Goal: Transaction & Acquisition: Purchase product/service

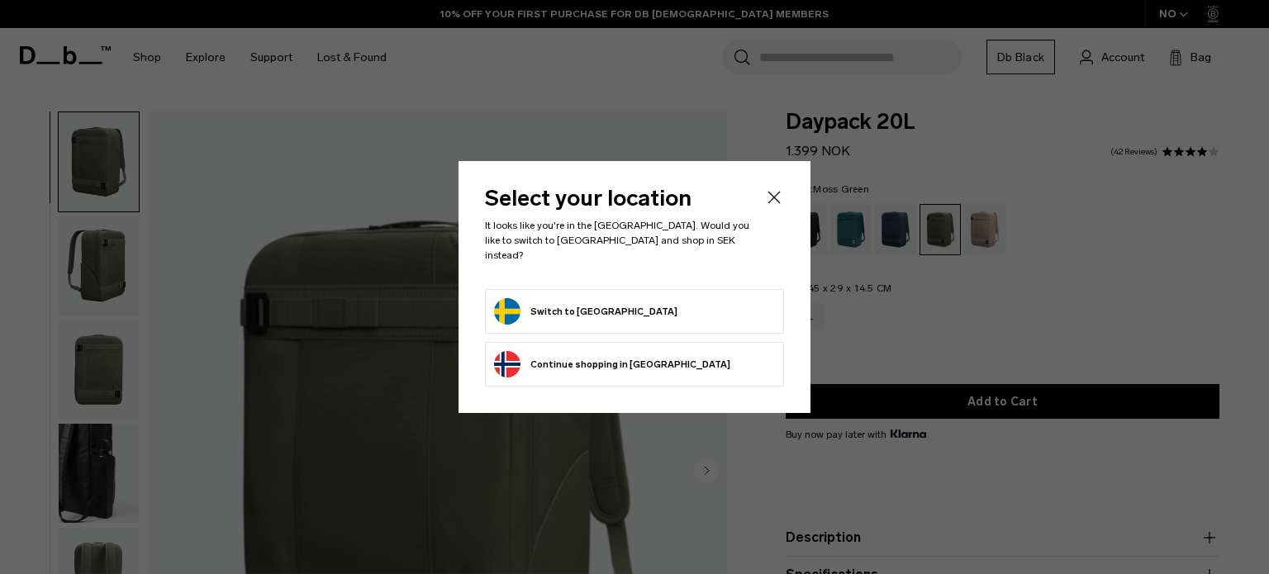
click at [621, 308] on form "Switch to [GEOGRAPHIC_DATA]" at bounding box center [634, 311] width 281 height 26
click at [514, 306] on button "Switch to [GEOGRAPHIC_DATA]" at bounding box center [585, 311] width 183 height 26
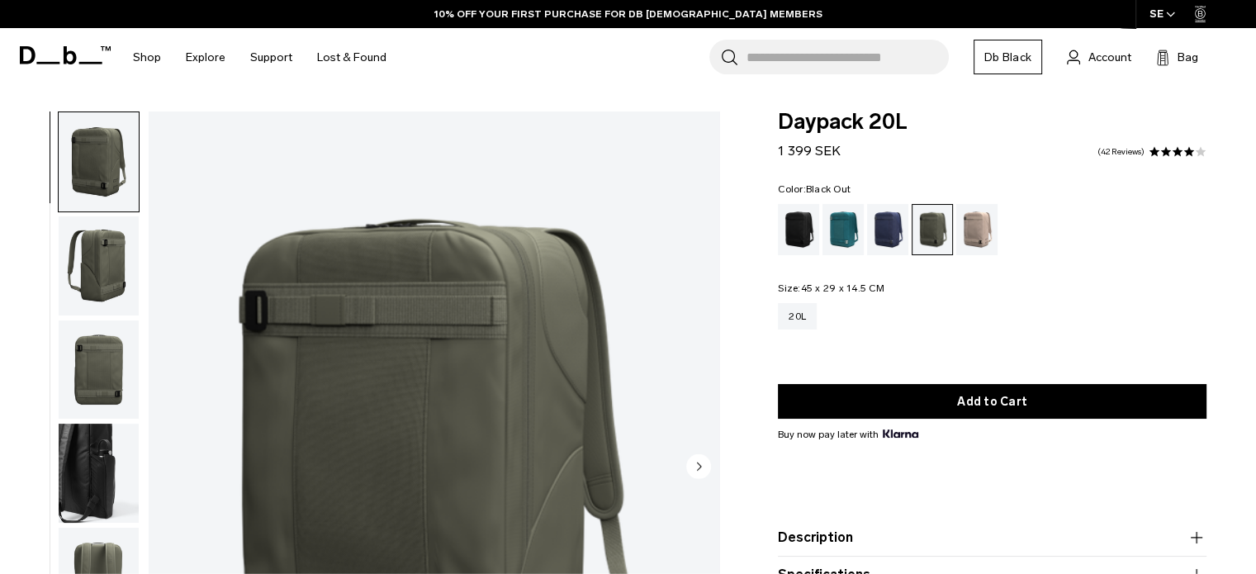
click at [800, 226] on div "Black Out" at bounding box center [799, 229] width 42 height 51
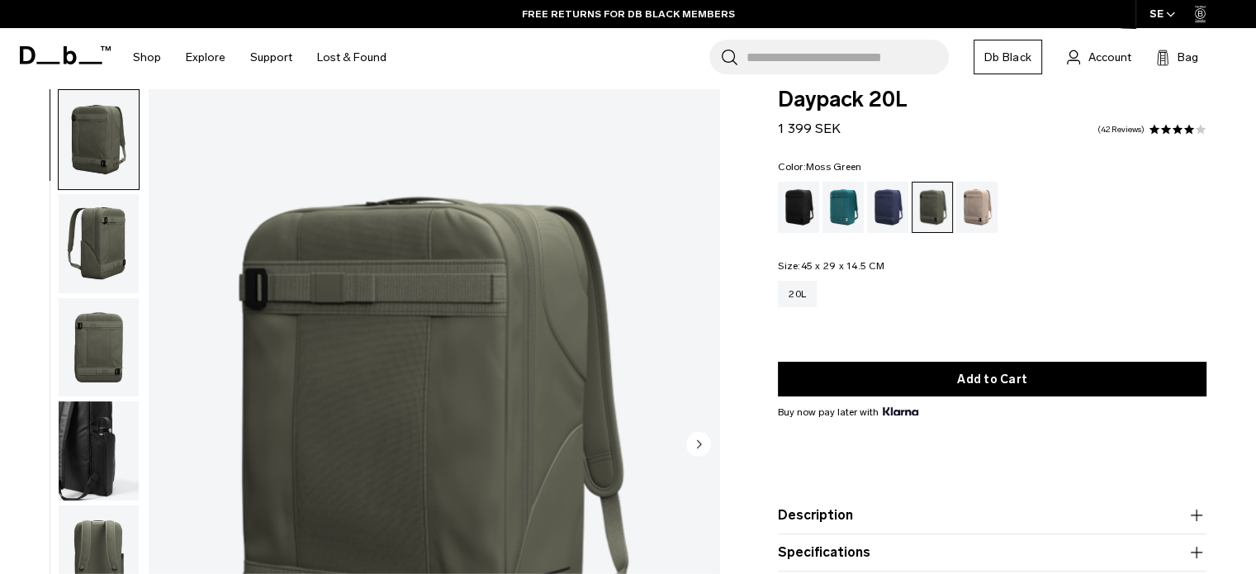
scroll to position [21, 0]
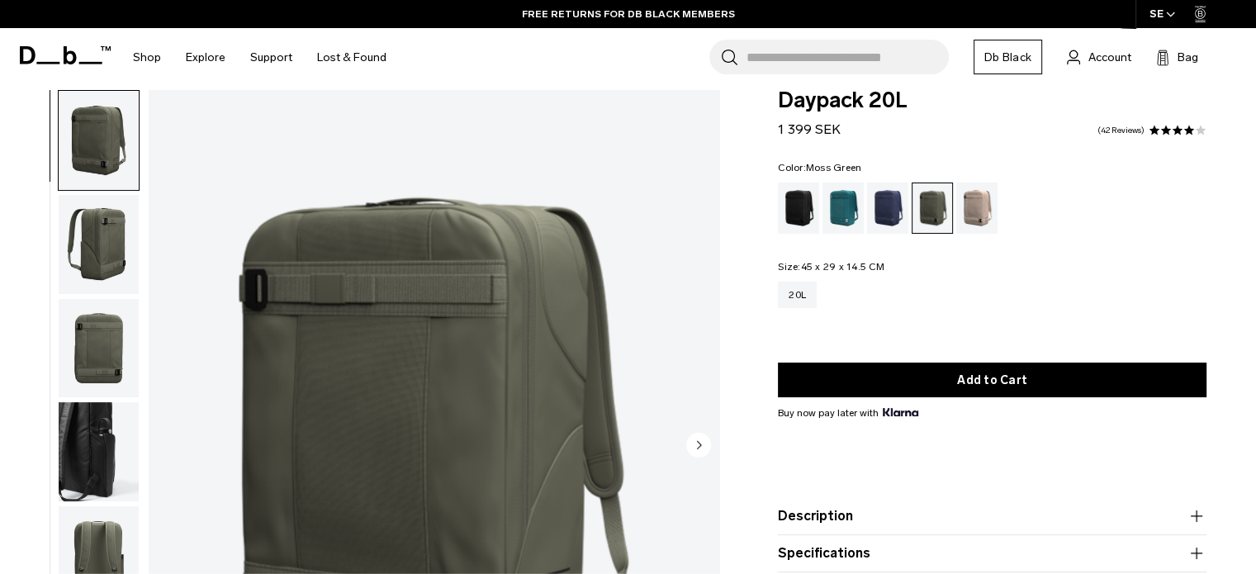
click at [85, 244] on img "button" at bounding box center [99, 244] width 80 height 99
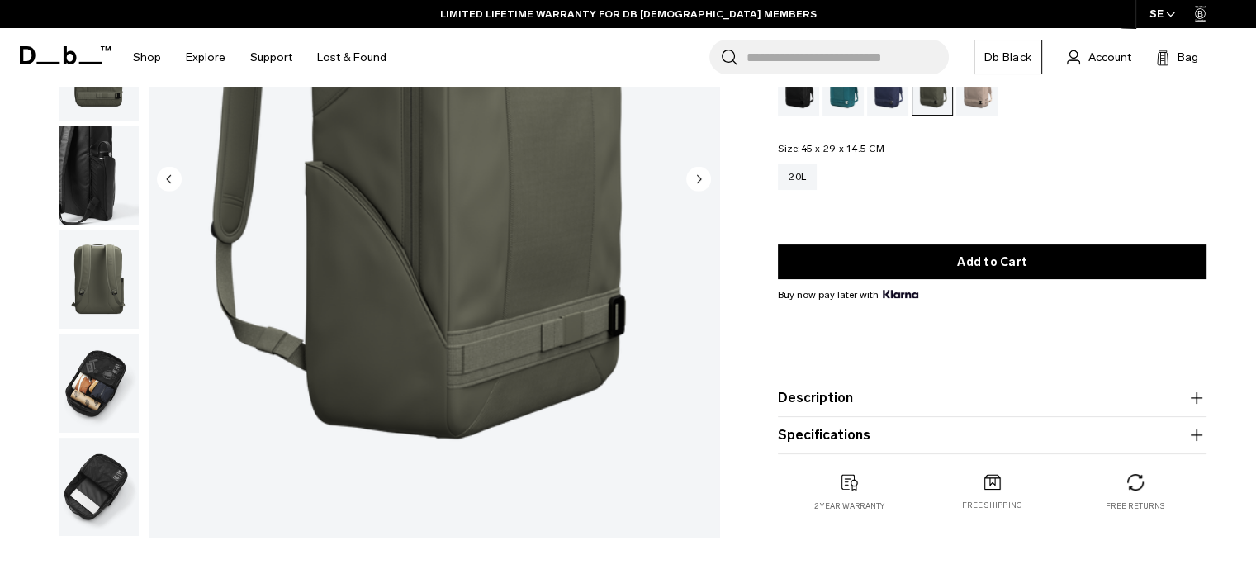
scroll to position [273, 0]
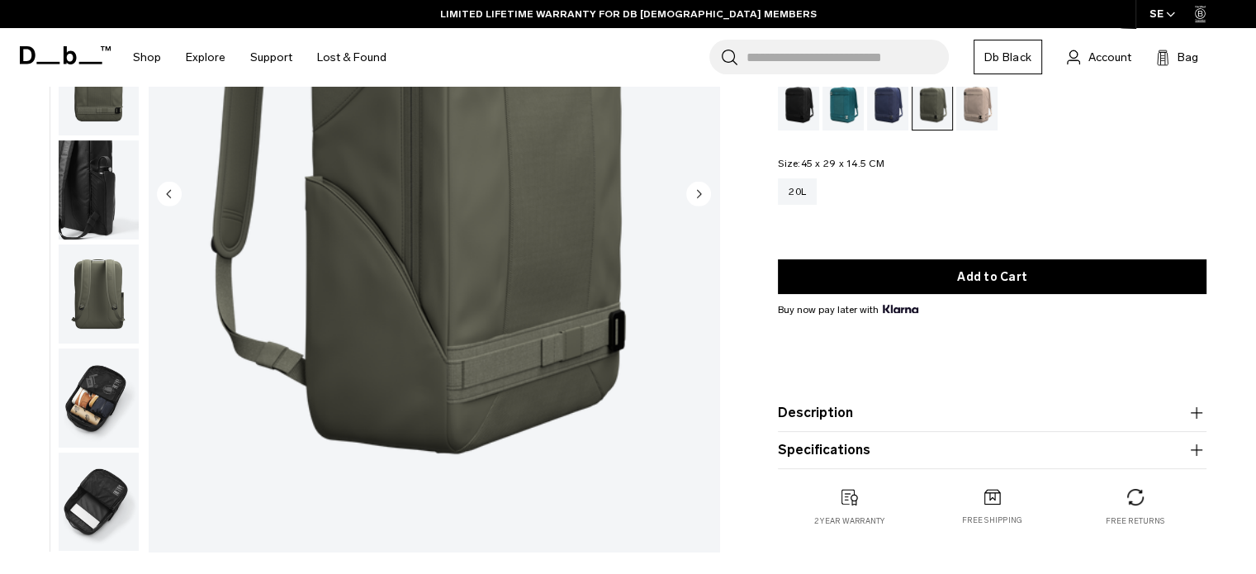
click at [115, 381] on img "button" at bounding box center [99, 398] width 80 height 99
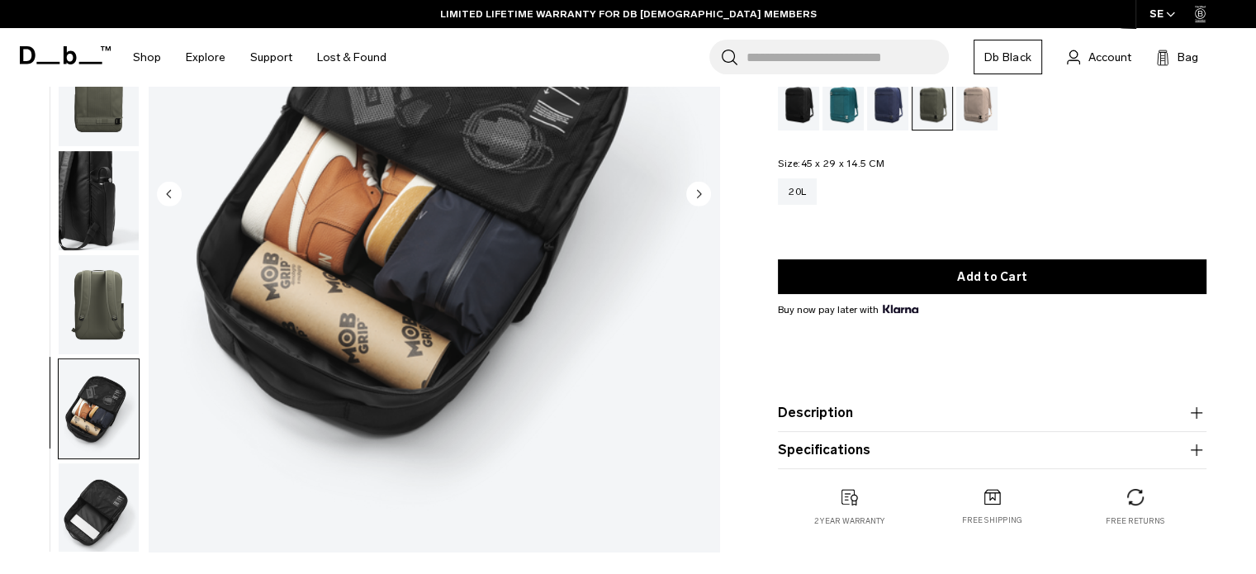
scroll to position [0, 0]
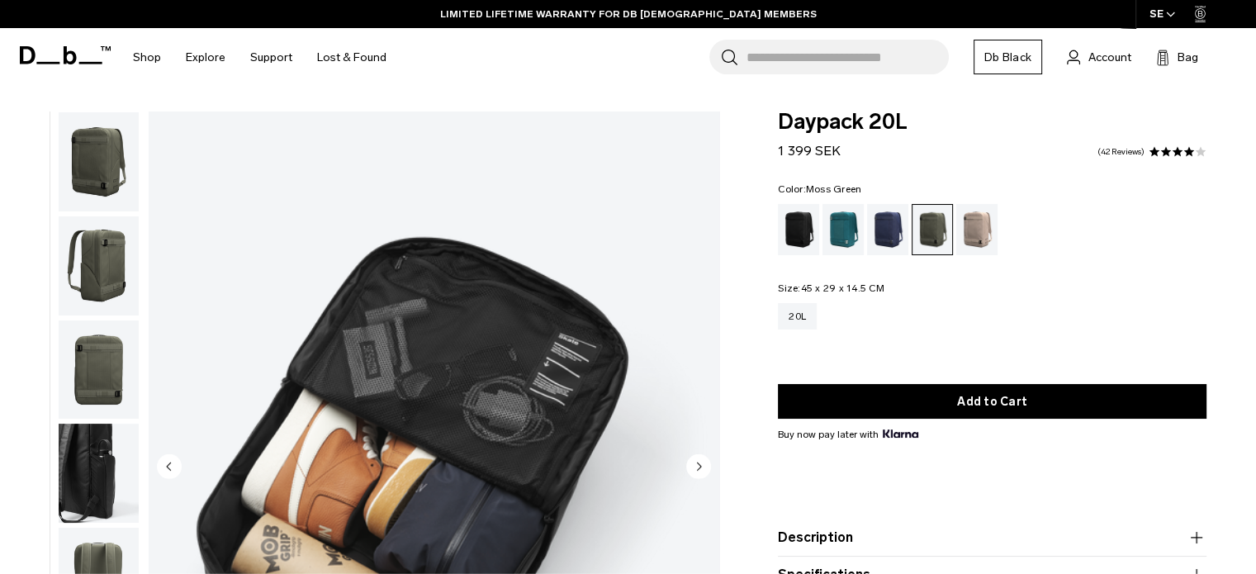
click at [704, 467] on circle "Next slide" at bounding box center [698, 466] width 25 height 25
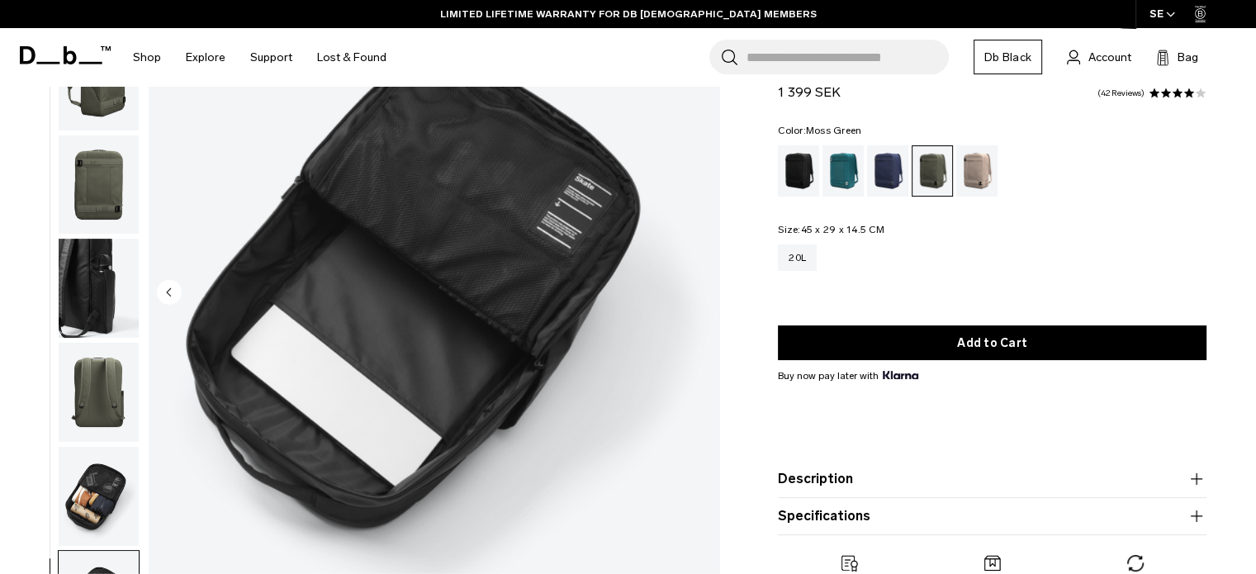
scroll to position [175, 0]
